Goal: Transaction & Acquisition: Purchase product/service

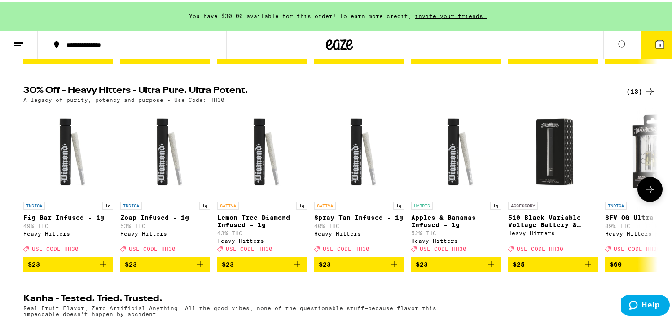
scroll to position [292, 0]
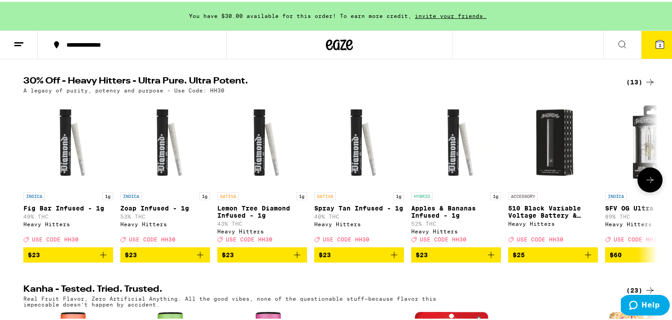
click at [654, 191] on button at bounding box center [649, 178] width 25 height 25
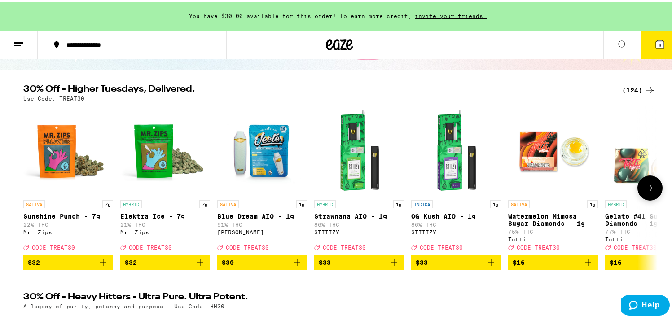
scroll to position [76, 0]
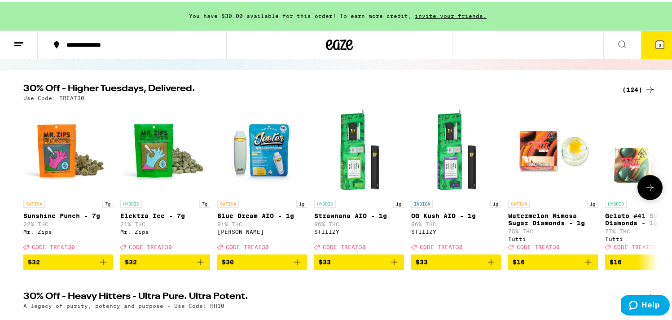
click at [648, 191] on icon at bounding box center [650, 185] width 11 height 11
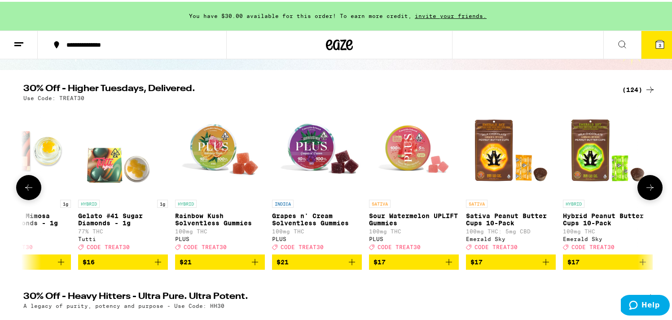
scroll to position [0, 534]
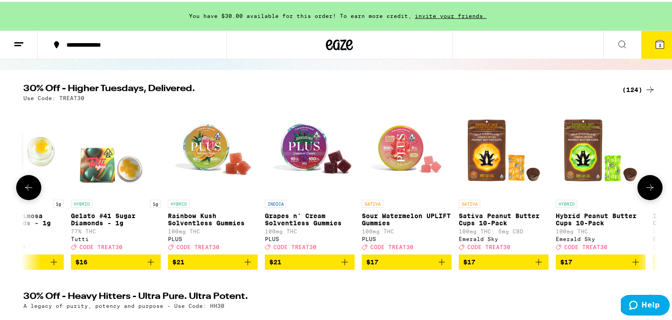
click at [648, 191] on icon at bounding box center [650, 185] width 11 height 11
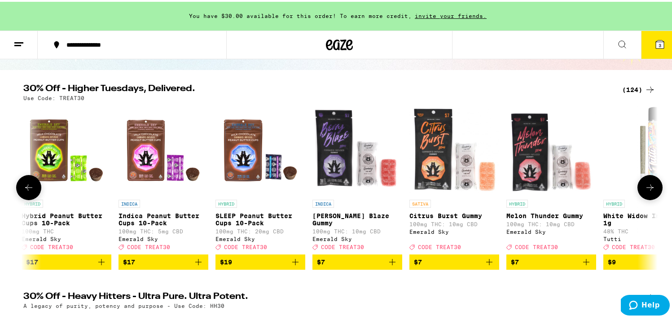
click at [648, 191] on icon at bounding box center [650, 185] width 11 height 11
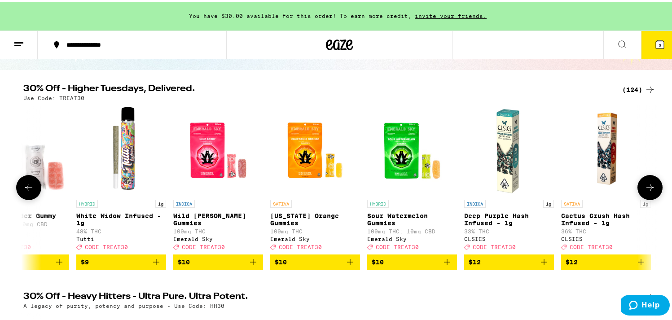
scroll to position [0, 1602]
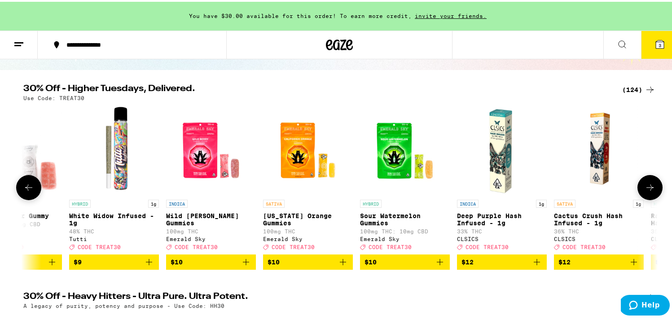
click at [648, 191] on icon at bounding box center [650, 185] width 11 height 11
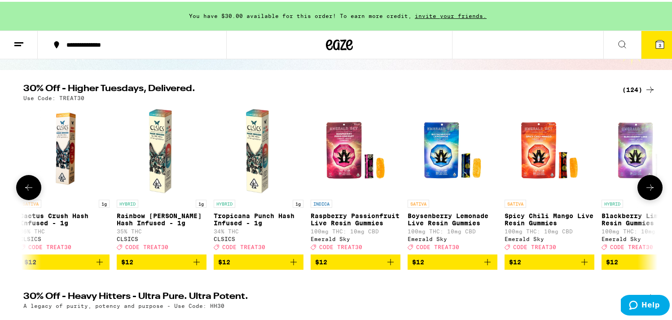
click at [648, 191] on icon at bounding box center [650, 185] width 11 height 11
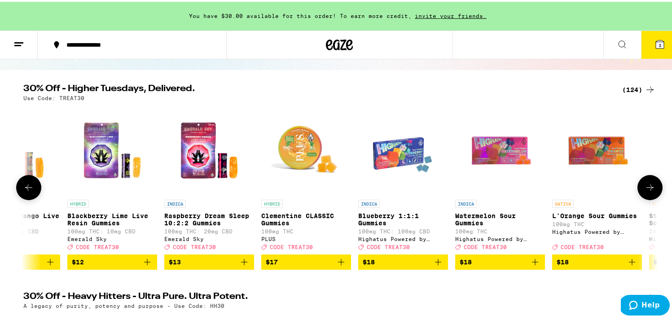
click at [648, 191] on icon at bounding box center [650, 185] width 11 height 11
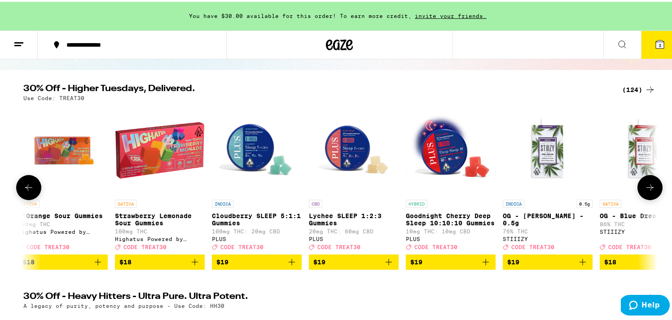
click at [648, 191] on icon at bounding box center [650, 185] width 11 height 11
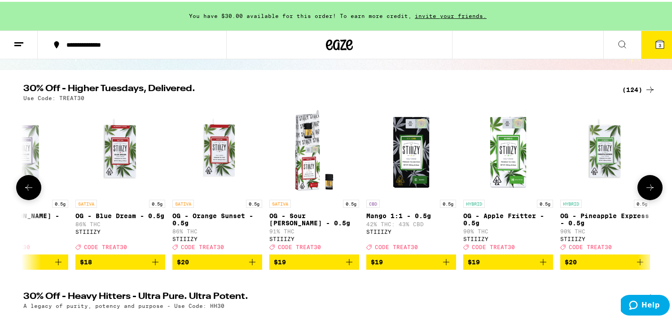
scroll to position [0, 3739]
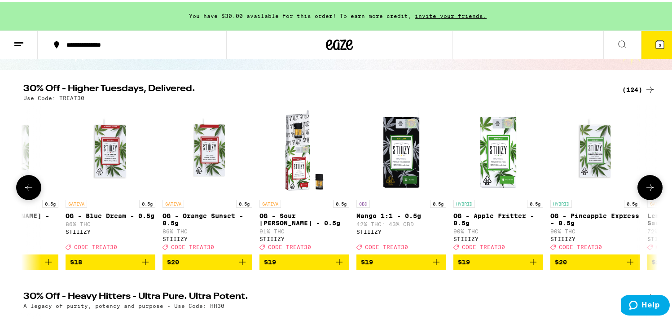
click at [648, 191] on icon at bounding box center [650, 185] width 11 height 11
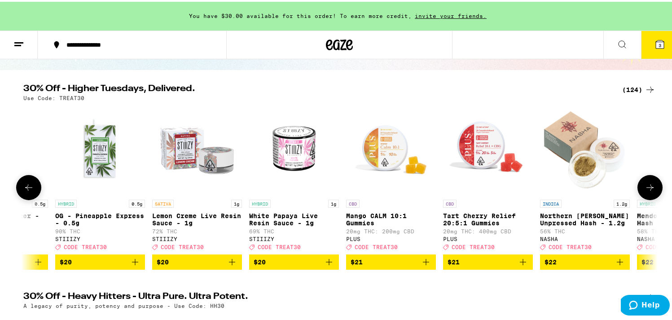
scroll to position [0, 4273]
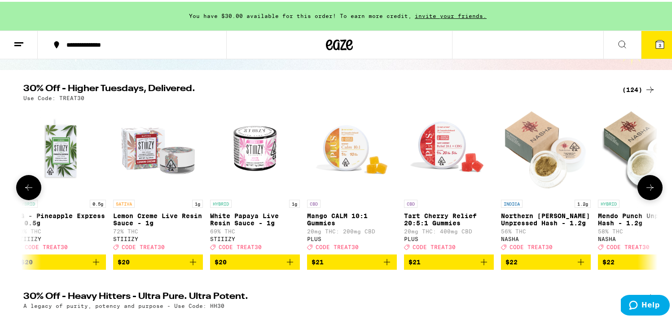
click at [647, 191] on icon at bounding box center [650, 185] width 11 height 11
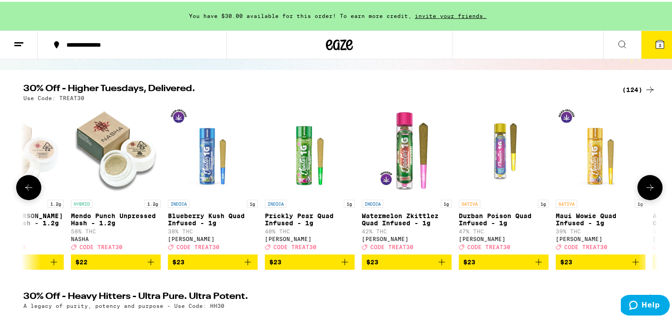
scroll to position [0, 4807]
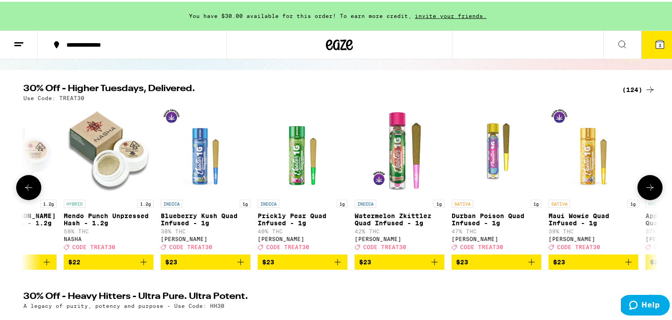
click at [647, 191] on icon at bounding box center [650, 185] width 11 height 11
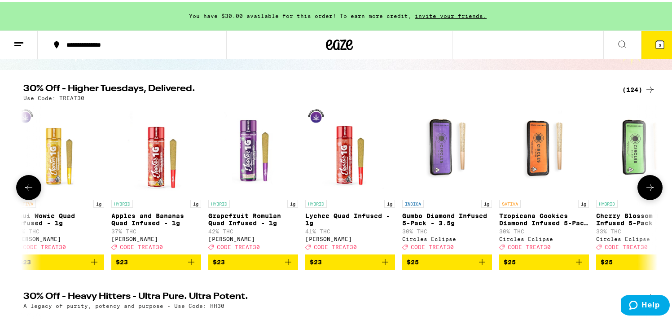
click at [647, 191] on icon at bounding box center [650, 185] width 11 height 11
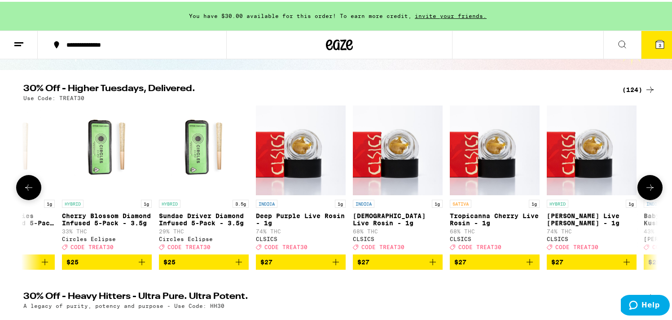
click at [647, 191] on icon at bounding box center [650, 185] width 11 height 11
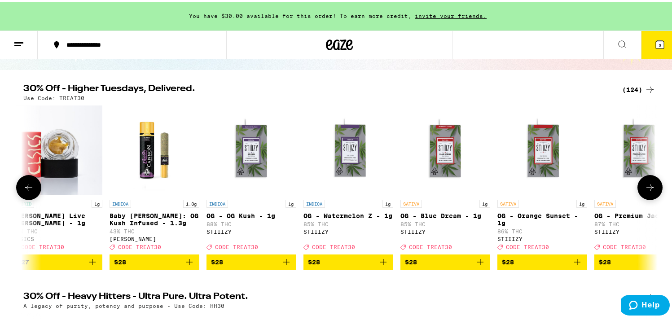
click at [647, 191] on icon at bounding box center [650, 185] width 11 height 11
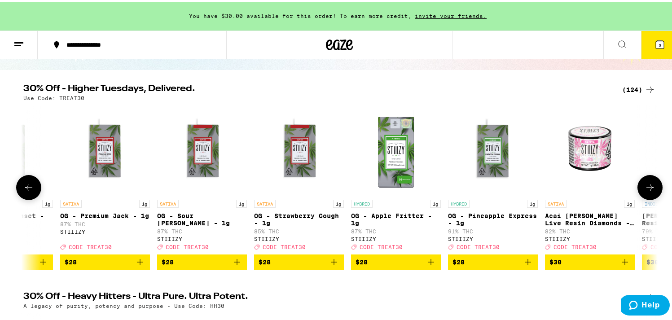
click at [647, 191] on icon at bounding box center [650, 185] width 11 height 11
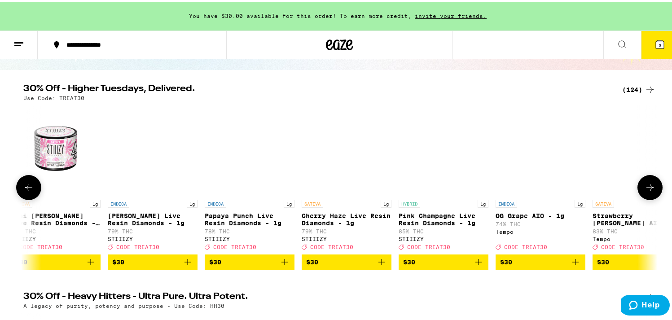
click at [647, 191] on icon at bounding box center [650, 185] width 11 height 11
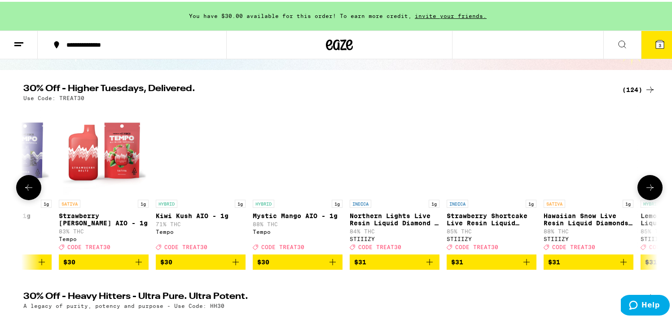
scroll to position [0, 8012]
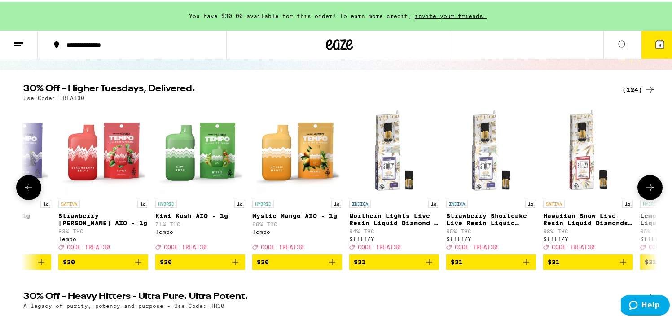
click at [34, 193] on button at bounding box center [28, 185] width 25 height 25
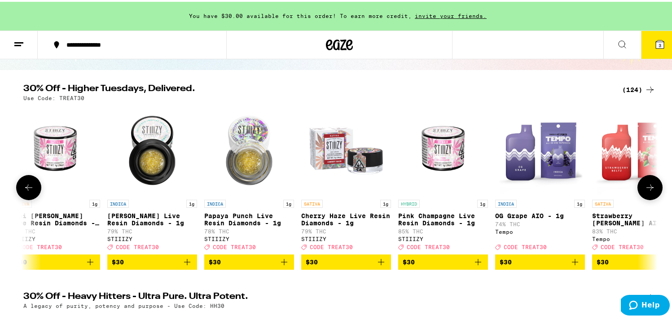
scroll to position [0, 7478]
click at [652, 195] on button at bounding box center [649, 185] width 25 height 25
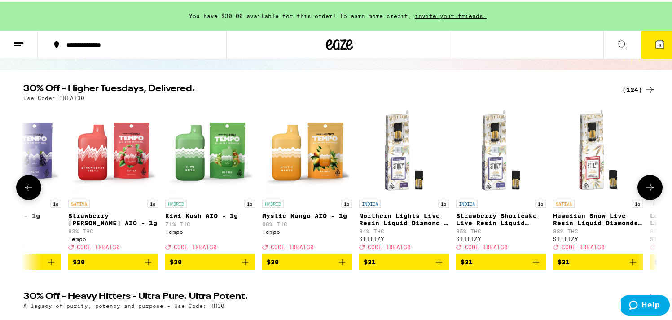
scroll to position [0, 8012]
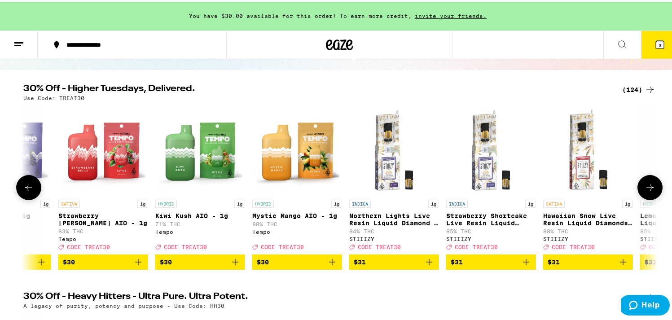
click at [645, 191] on icon at bounding box center [650, 185] width 11 height 11
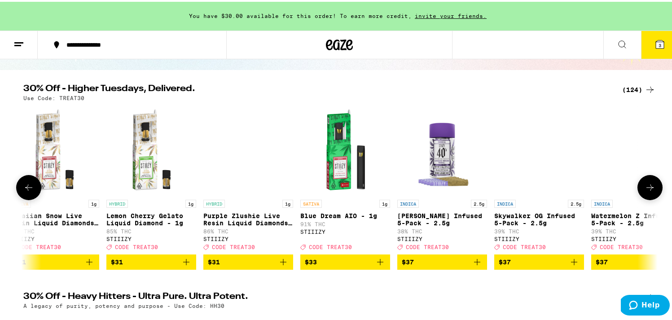
scroll to position [0, 8546]
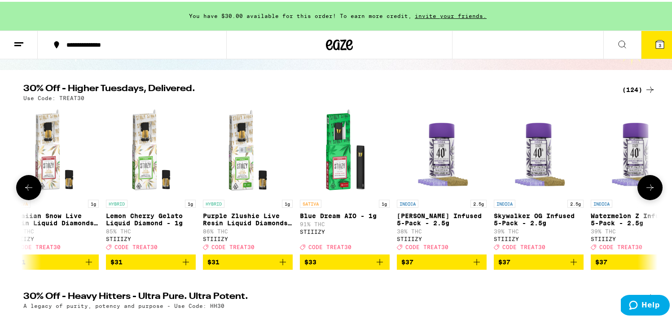
click at [645, 191] on icon at bounding box center [650, 185] width 11 height 11
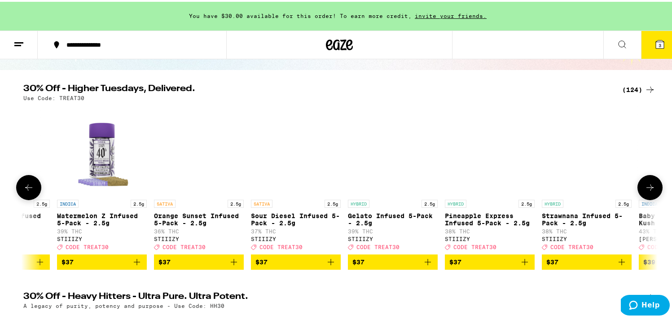
scroll to position [0, 9080]
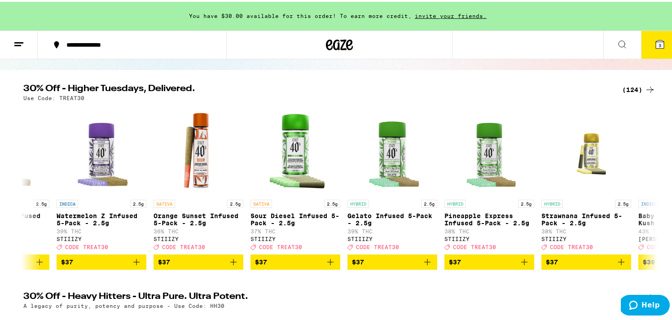
click at [624, 90] on div "(124)" at bounding box center [638, 88] width 33 height 11
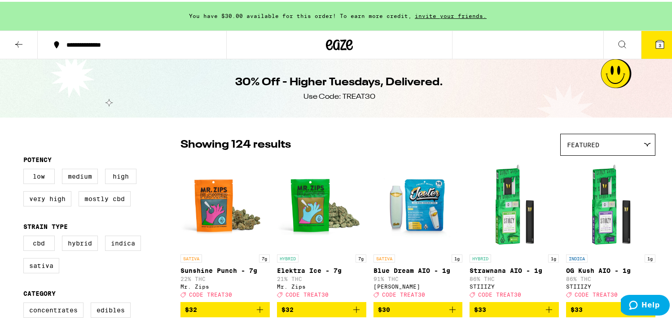
scroll to position [4, 0]
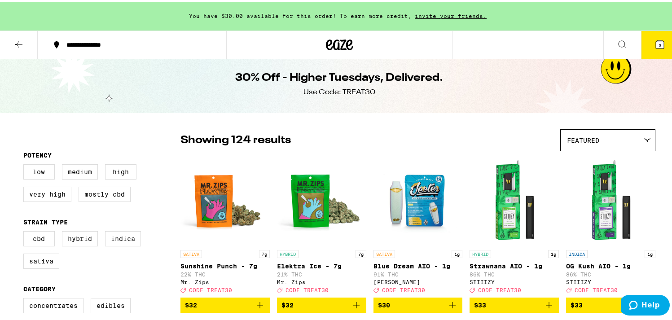
click at [589, 145] on div "Featured" at bounding box center [608, 138] width 94 height 21
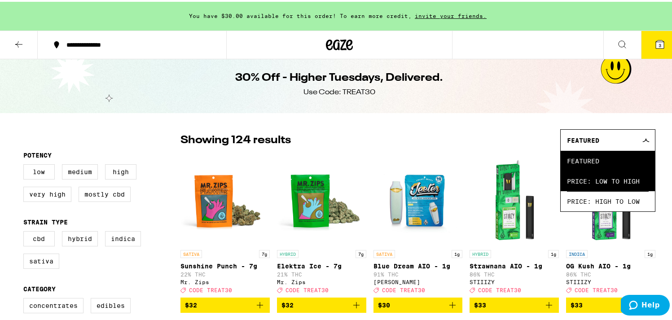
click at [584, 177] on span "Price: Low to High" at bounding box center [608, 179] width 82 height 20
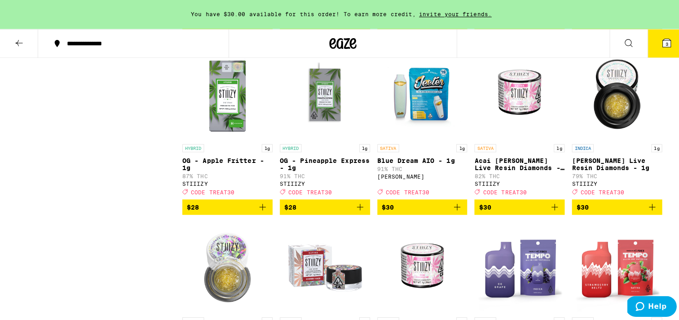
scroll to position [2575, 0]
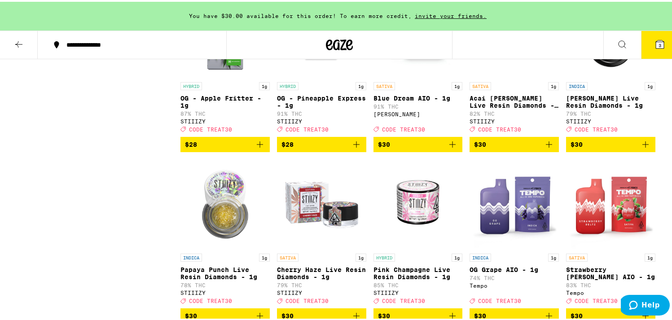
click at [404, 148] on span "$30" at bounding box center [418, 142] width 80 height 11
click at [656, 43] on icon at bounding box center [660, 43] width 8 height 8
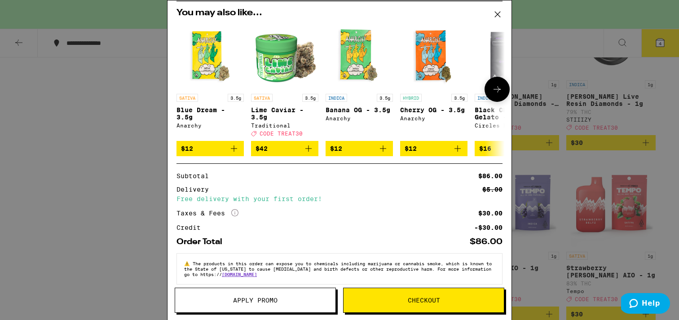
scroll to position [124, 0]
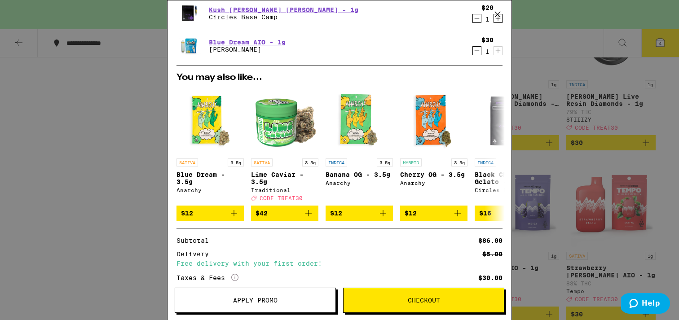
click at [275, 299] on span "Apply Promo" at bounding box center [255, 300] width 44 height 6
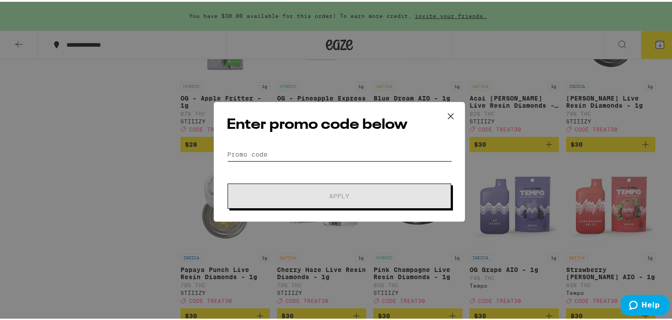
click at [255, 150] on input "Promo Code" at bounding box center [339, 152] width 225 height 13
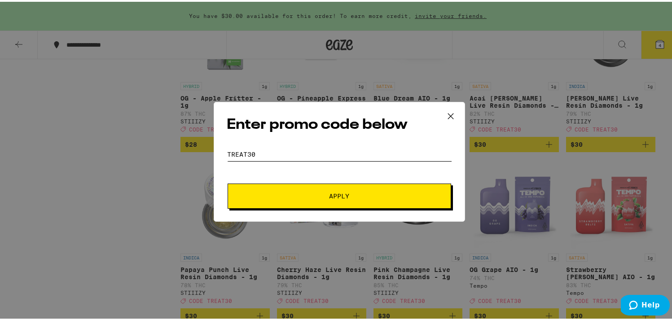
type input "treat30"
click at [300, 185] on button "Apply" at bounding box center [340, 194] width 224 height 25
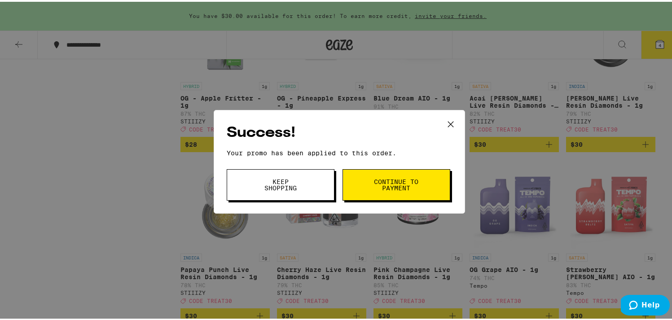
click at [305, 185] on button "Keep Shopping" at bounding box center [281, 182] width 108 height 31
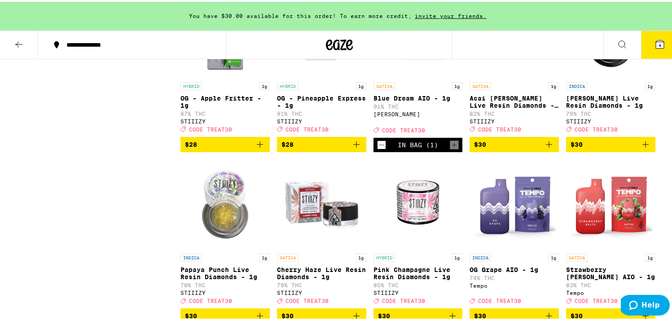
click at [658, 46] on span "4" at bounding box center [659, 43] width 3 height 5
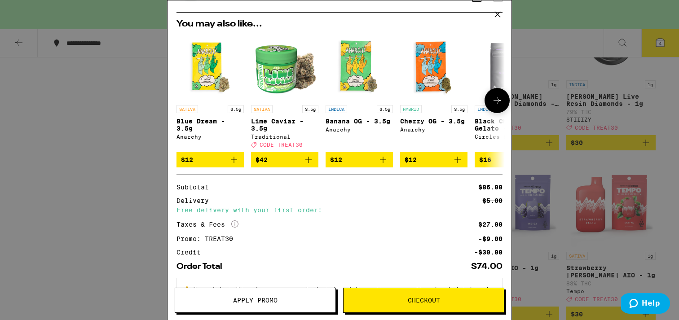
scroll to position [218, 0]
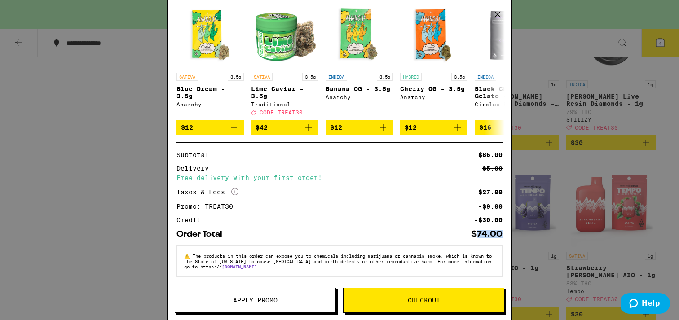
drag, startPoint x: 471, startPoint y: 231, endPoint x: 496, endPoint y: 233, distance: 24.3
click at [496, 233] on div "Your Cart You have $30.00 available for this order! To earn more credit, invite…" at bounding box center [339, 146] width 344 height 293
click at [495, 233] on div "$74.00" at bounding box center [486, 234] width 31 height 8
